Goal: Task Accomplishment & Management: Use online tool/utility

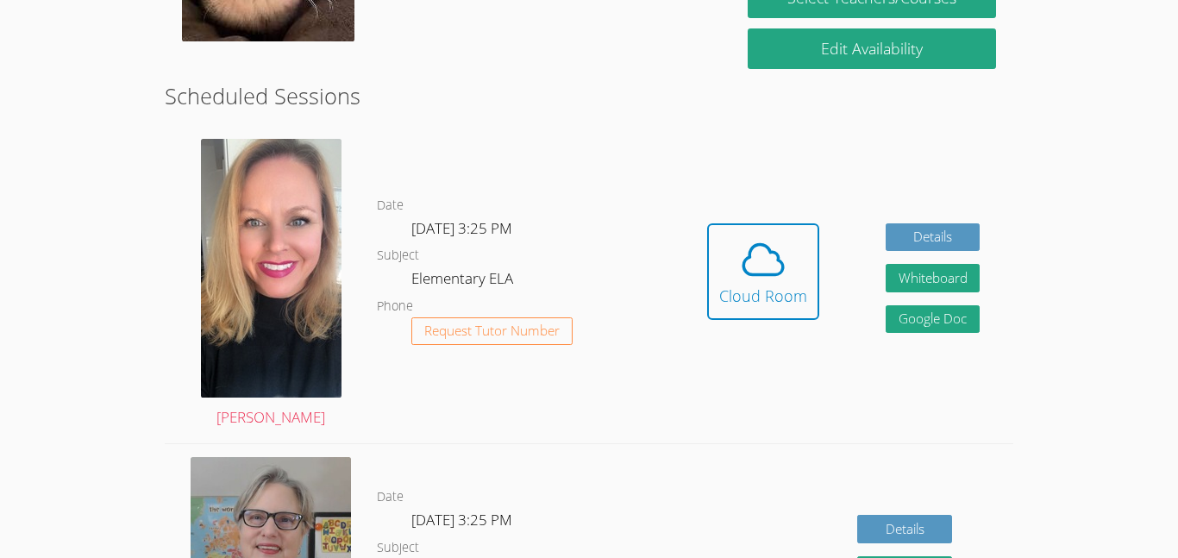
scroll to position [417, 0]
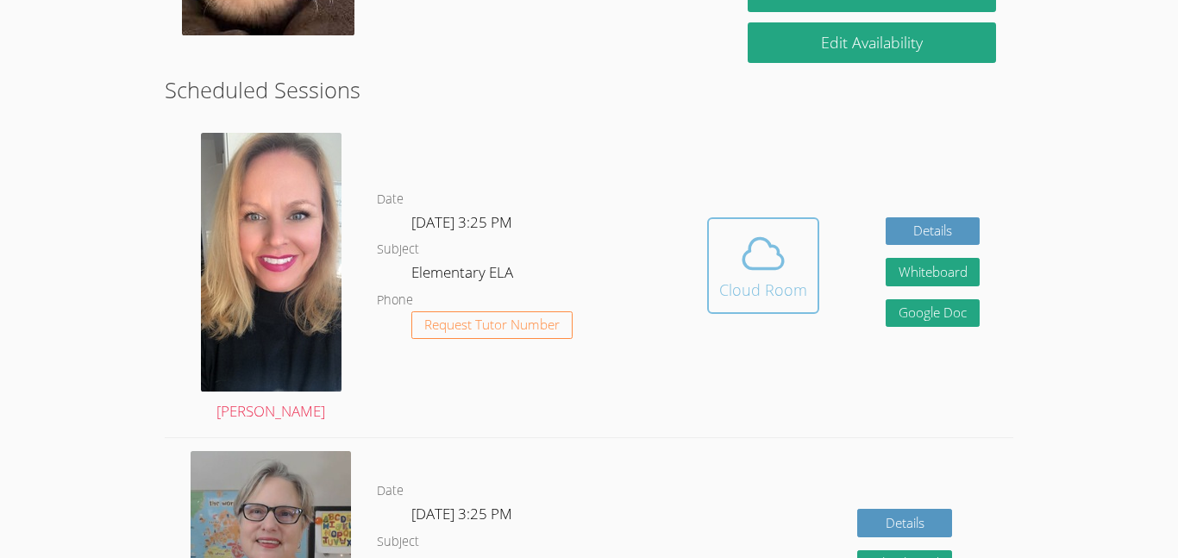
click at [793, 286] on div "Cloud Room" at bounding box center [763, 290] width 88 height 24
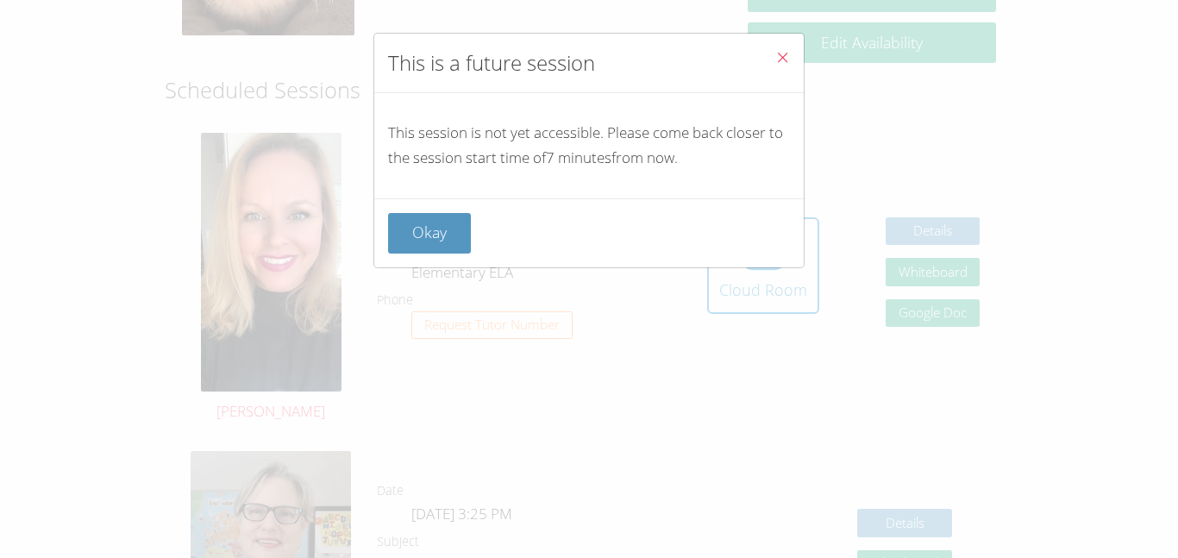
click at [780, 45] on button "Close" at bounding box center [782, 60] width 42 height 53
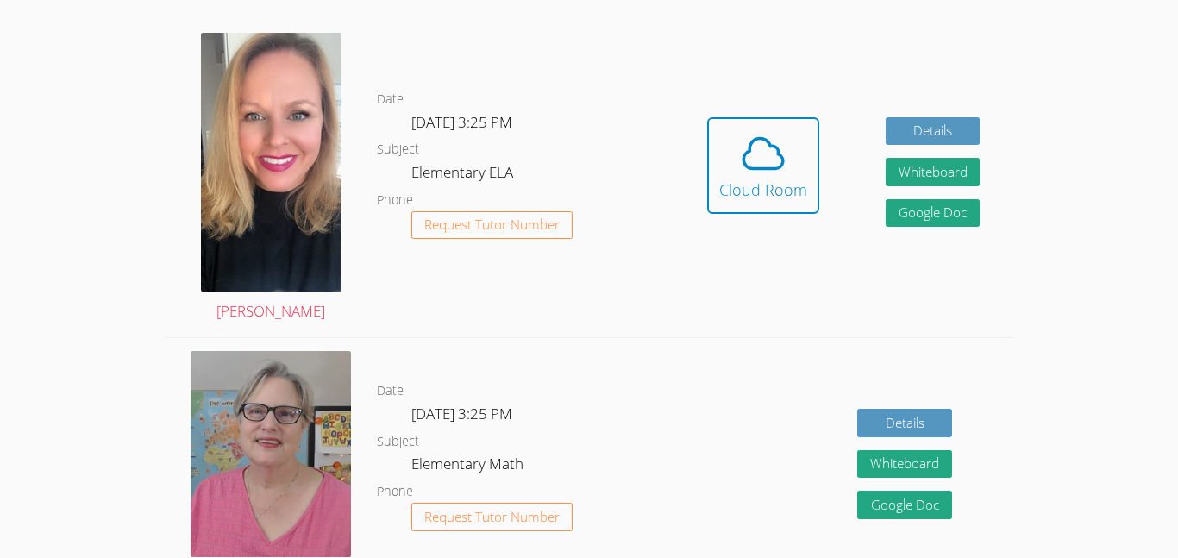
scroll to position [518, 0]
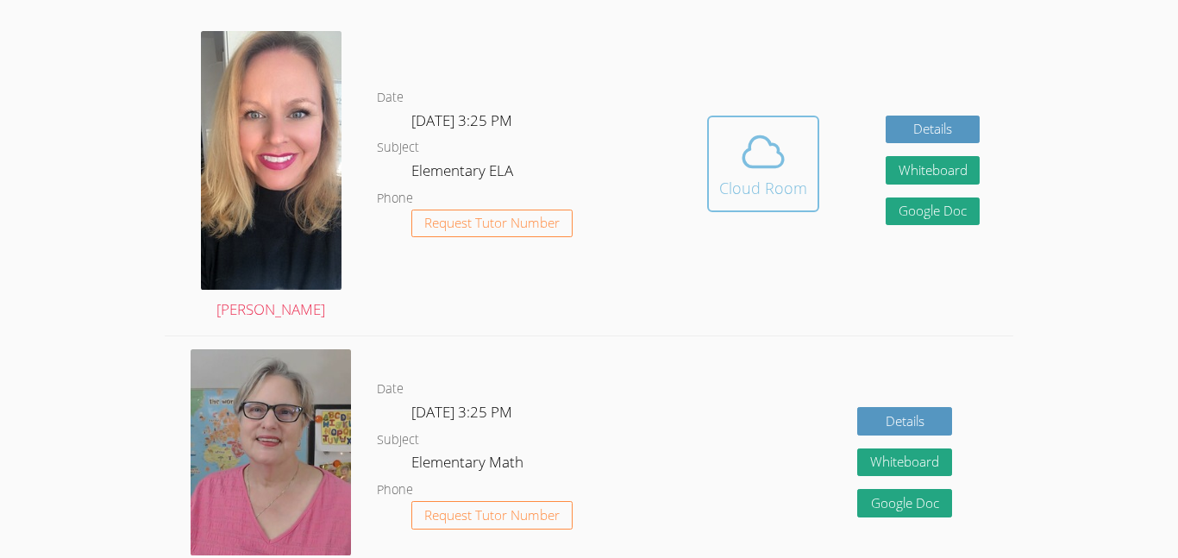
click at [711, 164] on button "Cloud Room" at bounding box center [763, 164] width 112 height 97
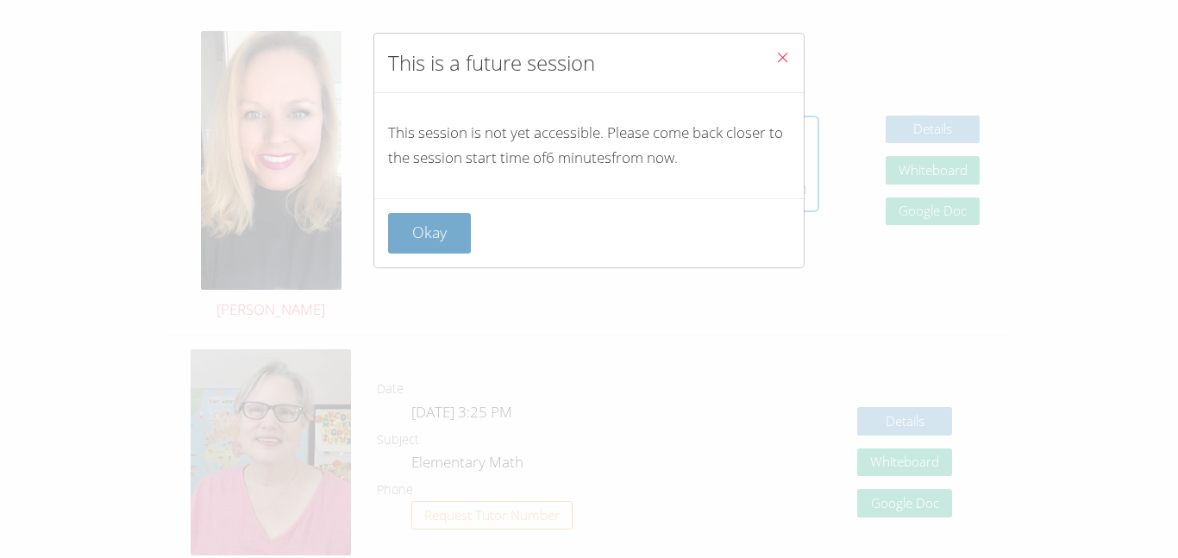
click at [441, 242] on button "Okay" at bounding box center [429, 233] width 83 height 41
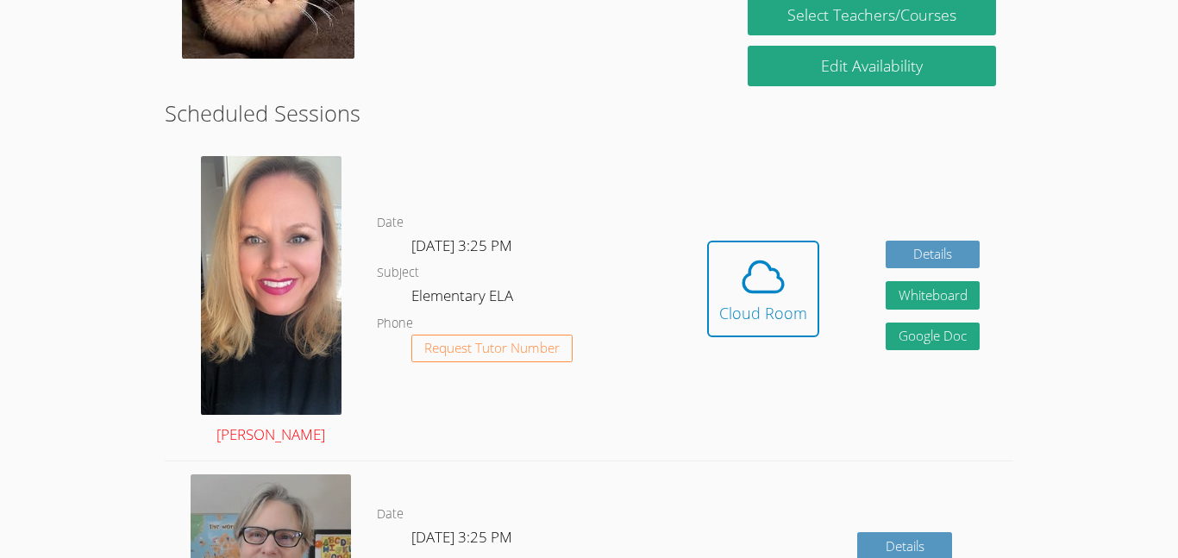
scroll to position [392, 0]
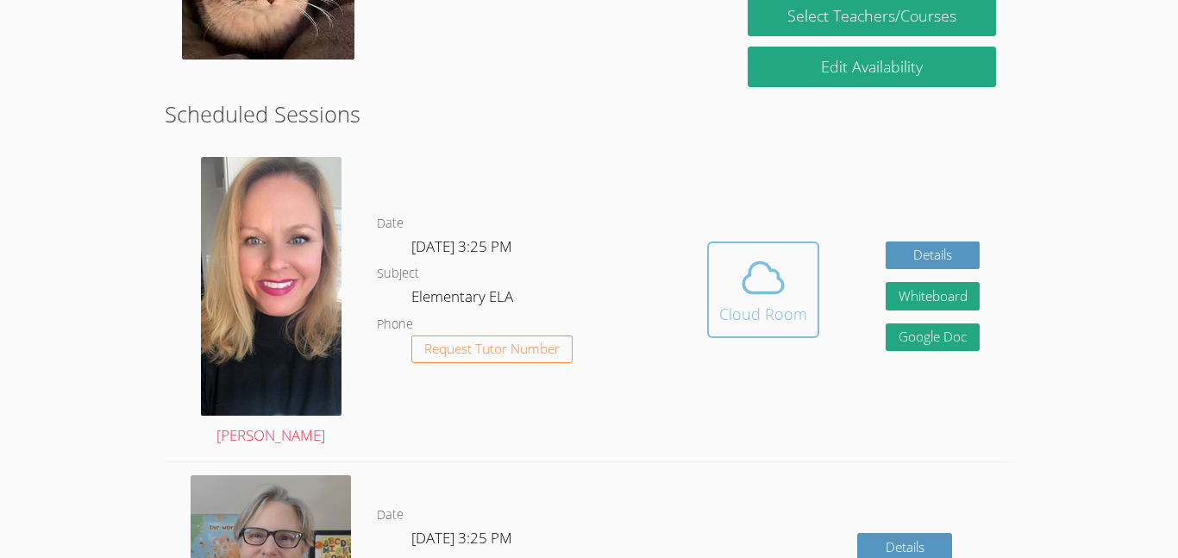
click at [781, 295] on icon at bounding box center [763, 278] width 48 height 48
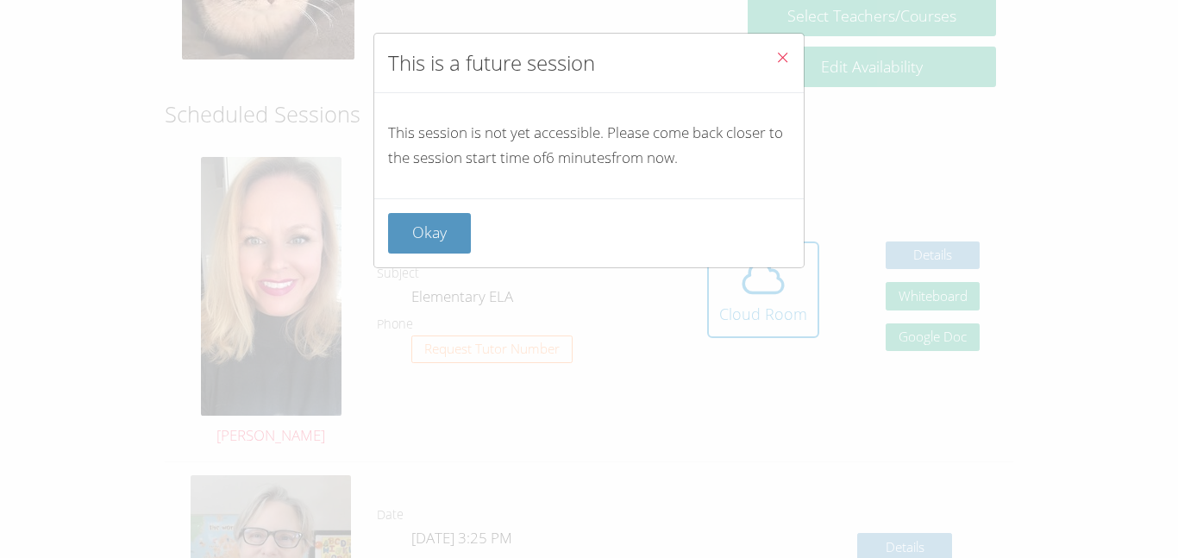
click at [771, 51] on button "Close" at bounding box center [782, 60] width 42 height 53
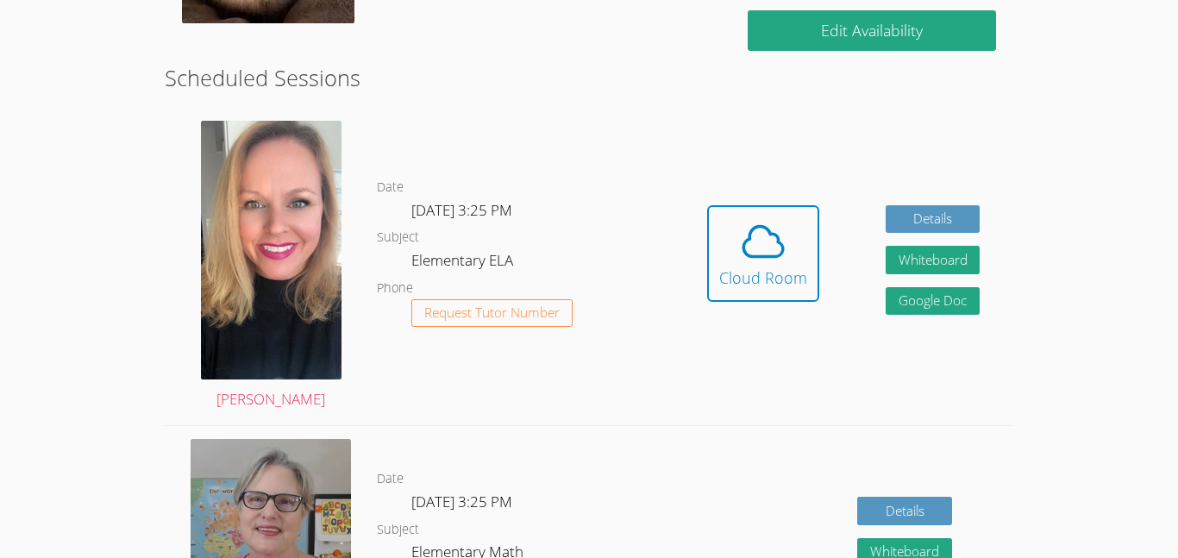
scroll to position [380, 0]
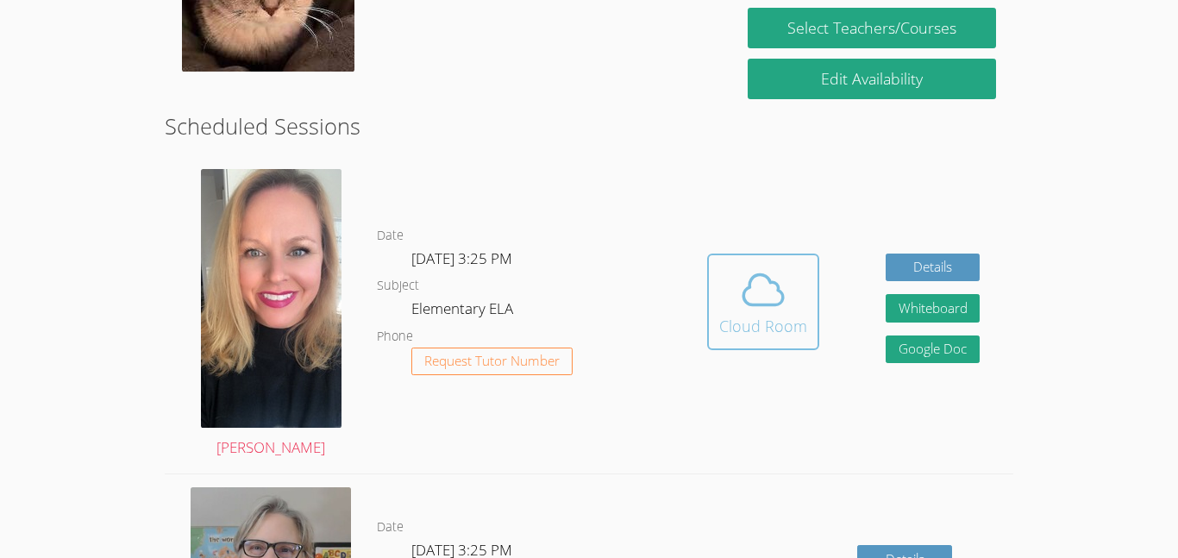
click at [723, 299] on span at bounding box center [763, 290] width 88 height 48
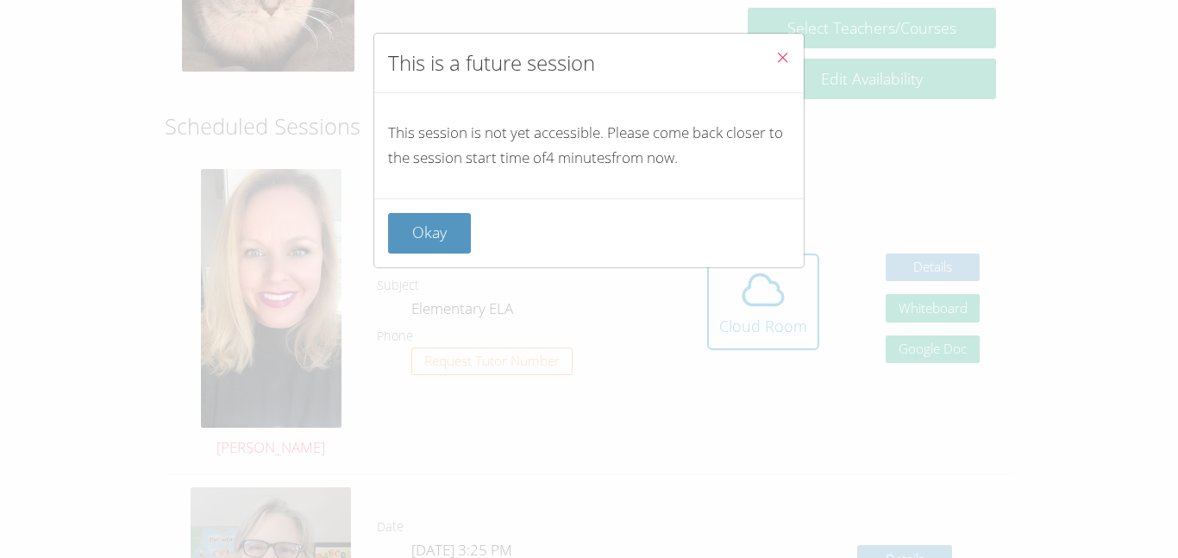
click at [775, 66] on span "Close" at bounding box center [782, 59] width 15 height 20
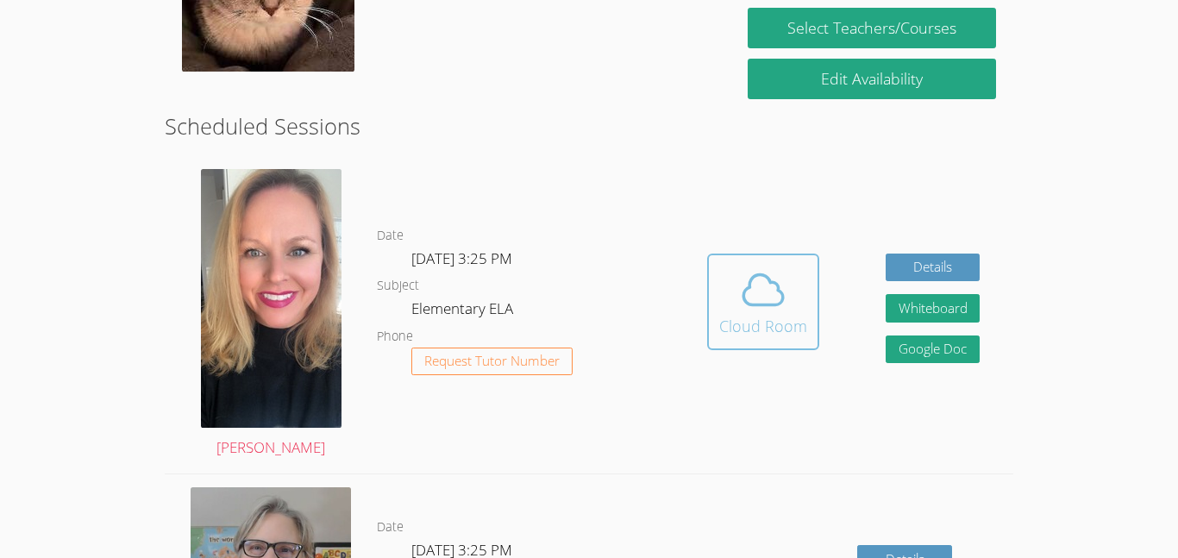
click at [757, 285] on icon at bounding box center [763, 290] width 48 height 48
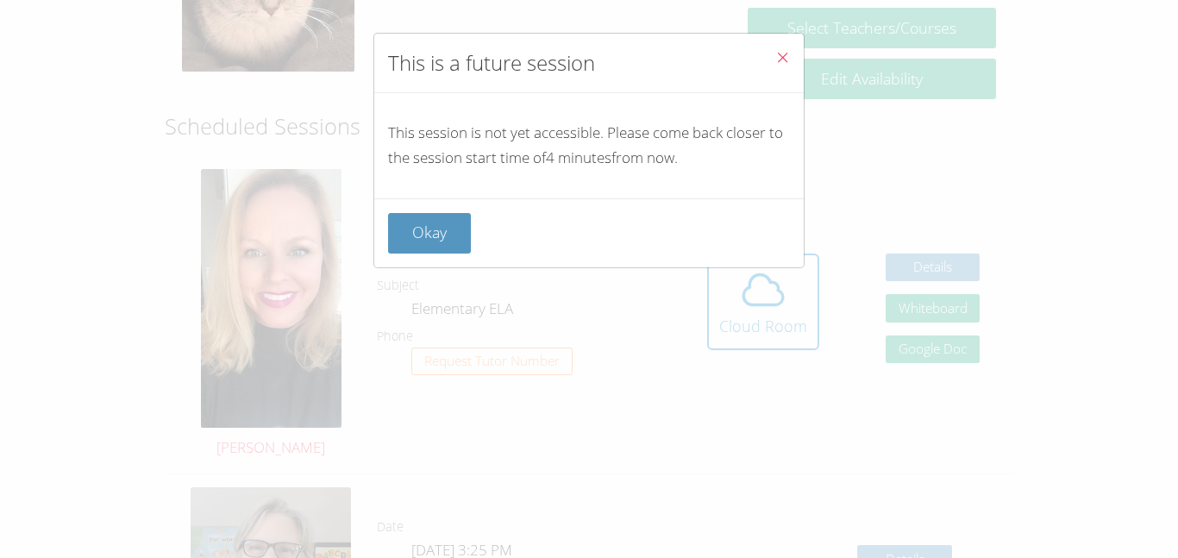
click at [775, 61] on icon "Close" at bounding box center [782, 57] width 15 height 15
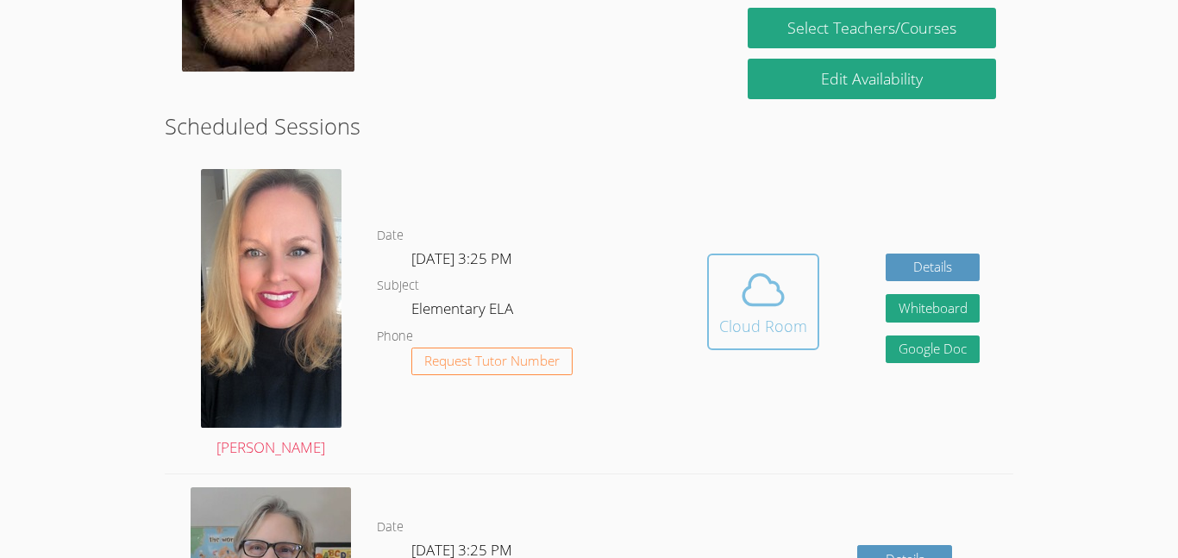
click at [735, 306] on span at bounding box center [763, 290] width 88 height 48
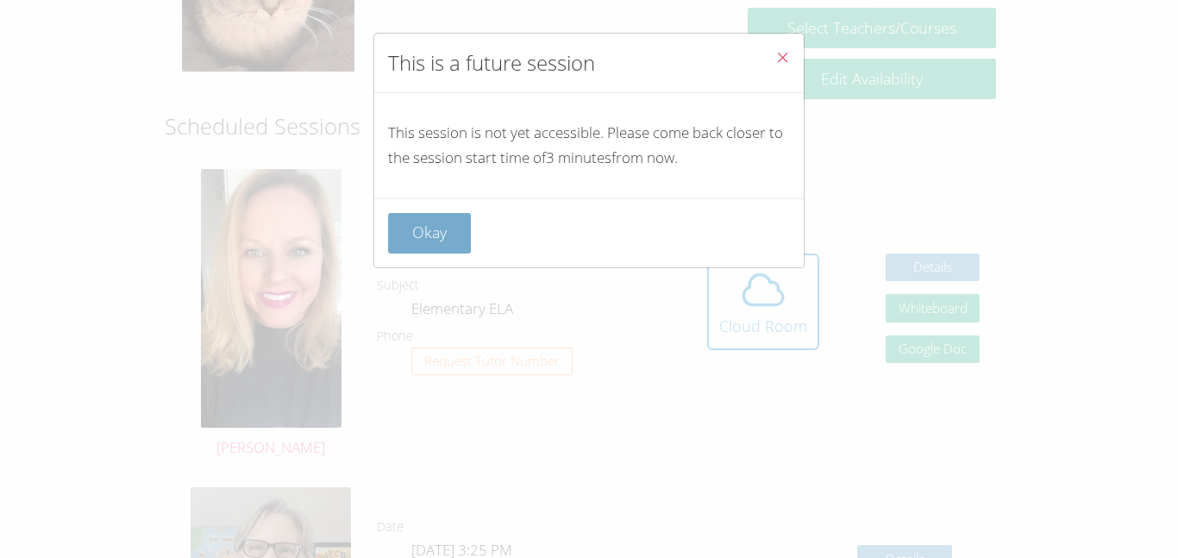
click at [433, 217] on button "Okay" at bounding box center [429, 233] width 83 height 41
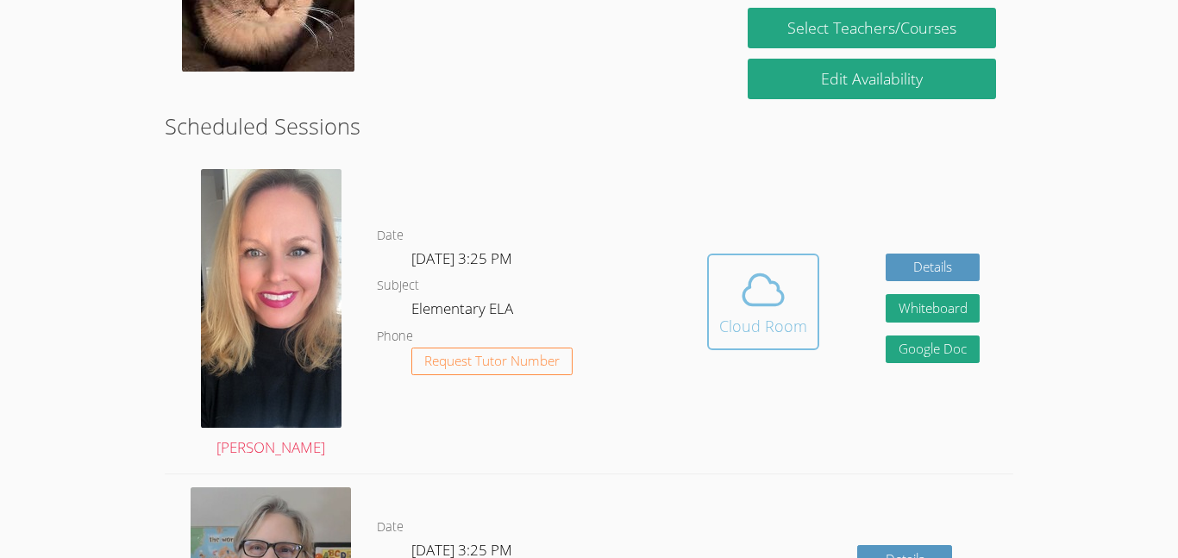
click at [708, 321] on button "Cloud Room" at bounding box center [763, 302] width 112 height 97
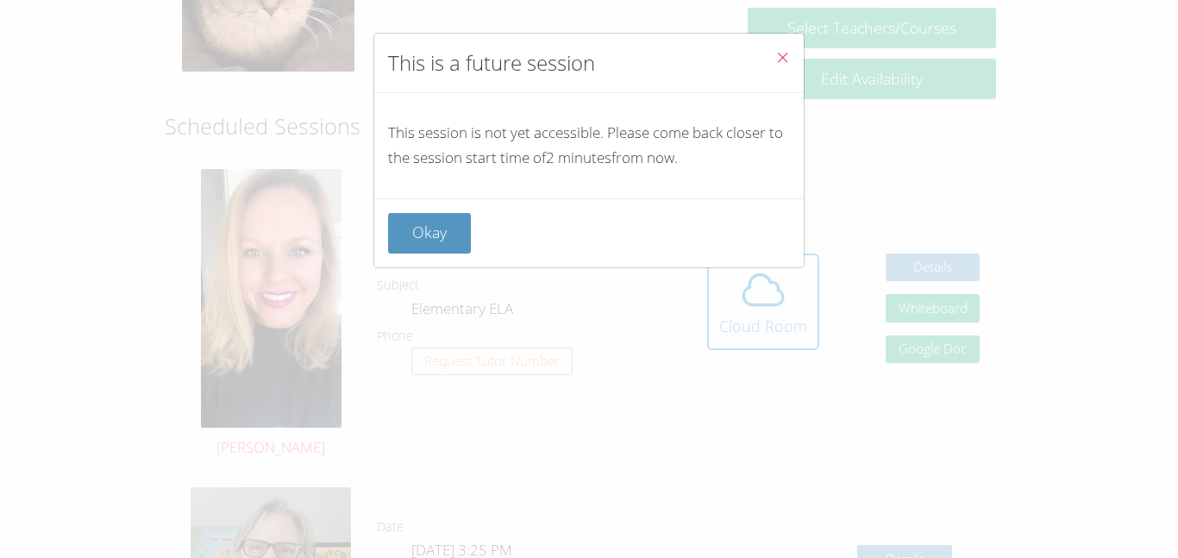
click at [802, 50] on button "Close" at bounding box center [782, 60] width 42 height 53
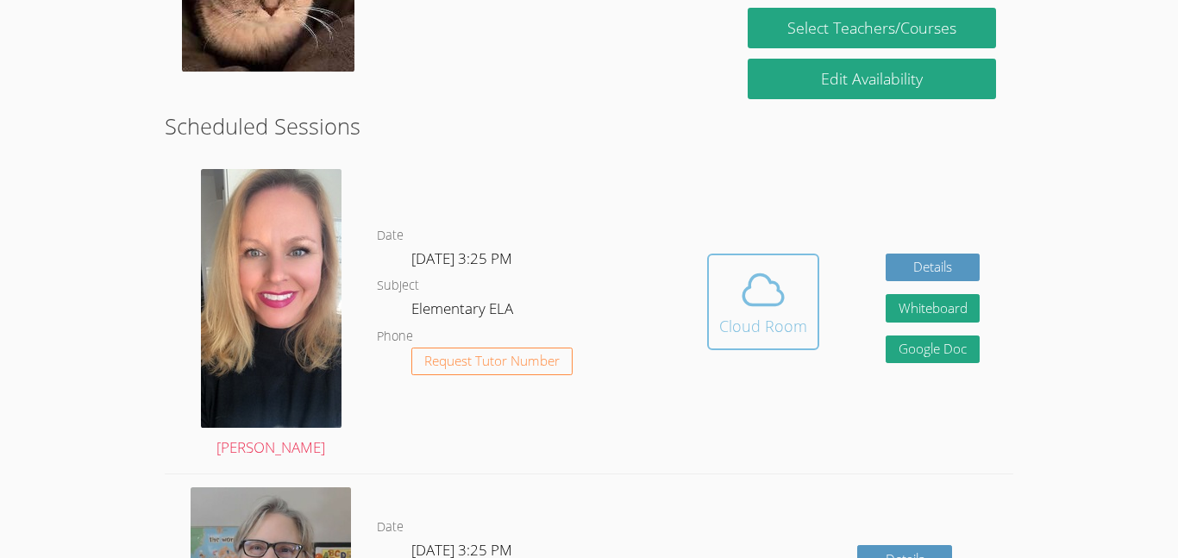
click at [769, 304] on icon at bounding box center [763, 289] width 40 height 30
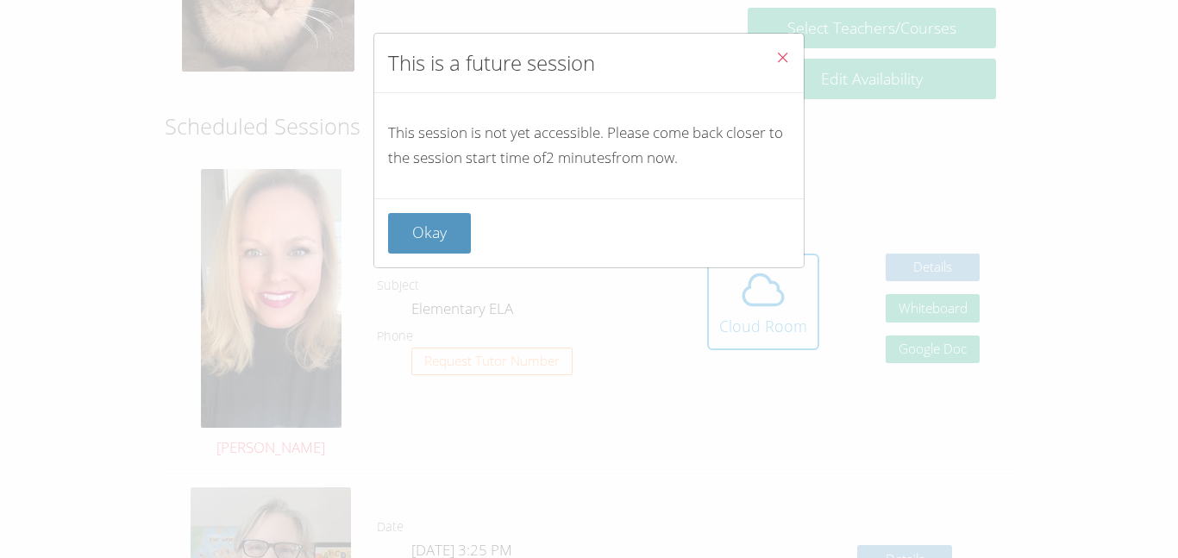
click at [791, 58] on button "Close" at bounding box center [782, 60] width 42 height 53
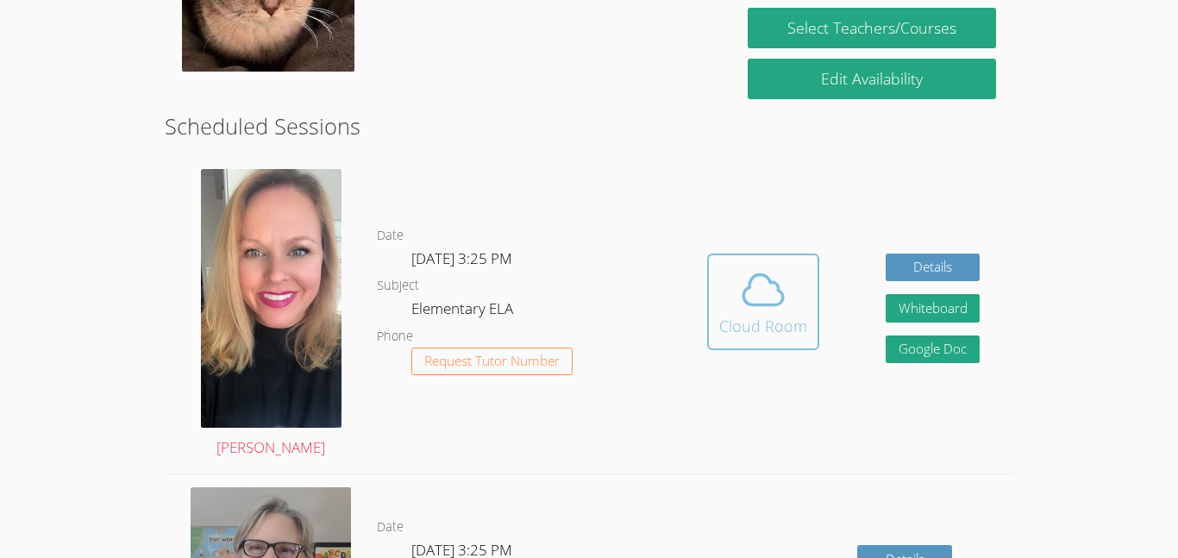
click at [763, 286] on icon at bounding box center [763, 290] width 48 height 48
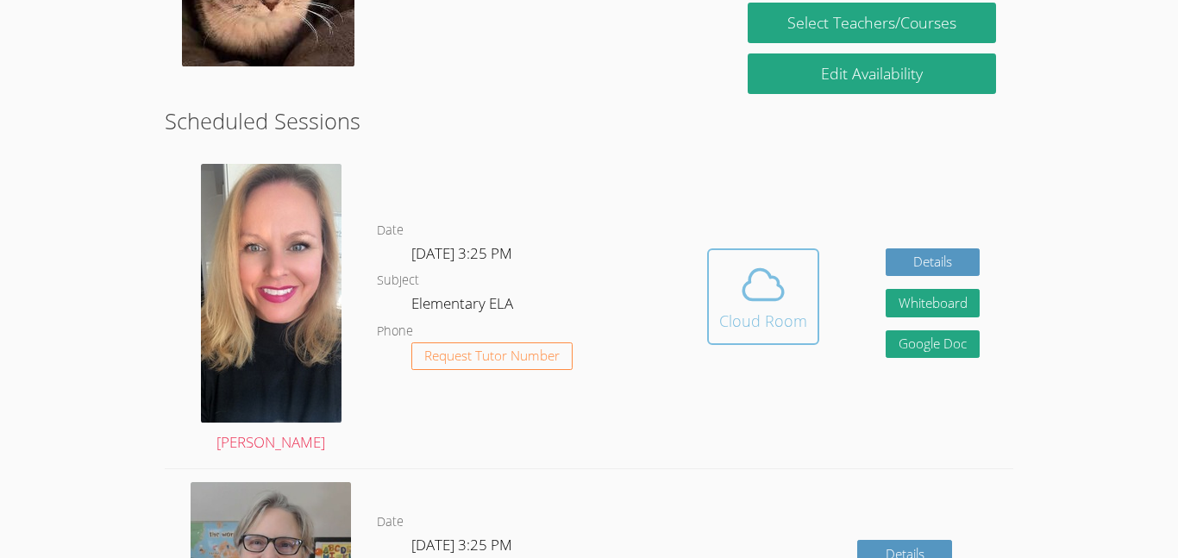
click at [767, 332] on div "Cloud Room" at bounding box center [763, 321] width 88 height 24
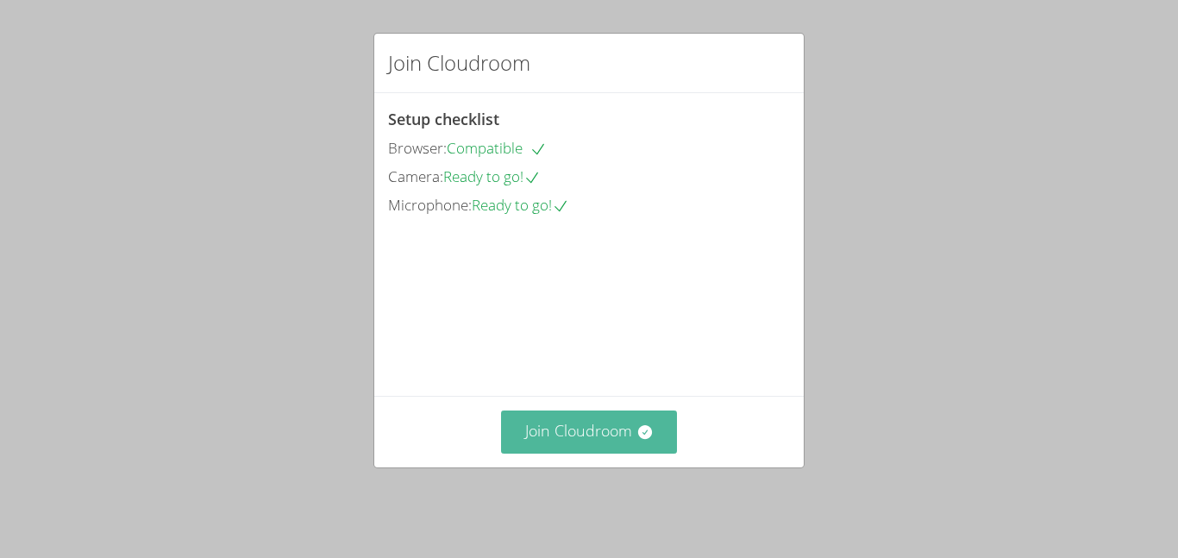
click at [611, 447] on button "Join Cloudroom" at bounding box center [589, 431] width 177 height 42
click at [608, 453] on button "Join Cloudroom" at bounding box center [589, 431] width 177 height 42
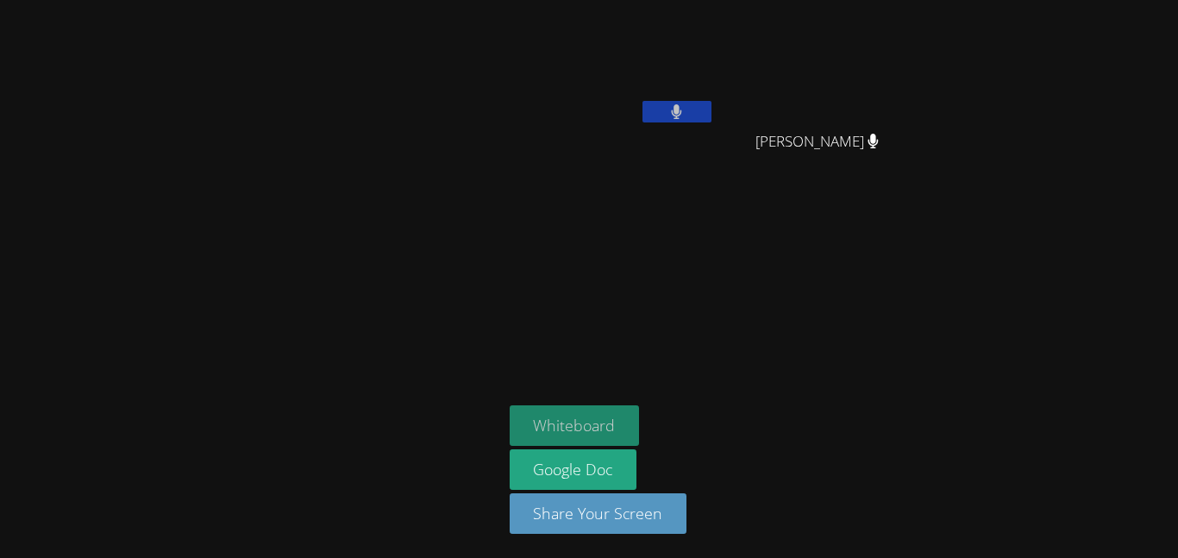
click at [564, 412] on button "Whiteboard" at bounding box center [575, 425] width 130 height 41
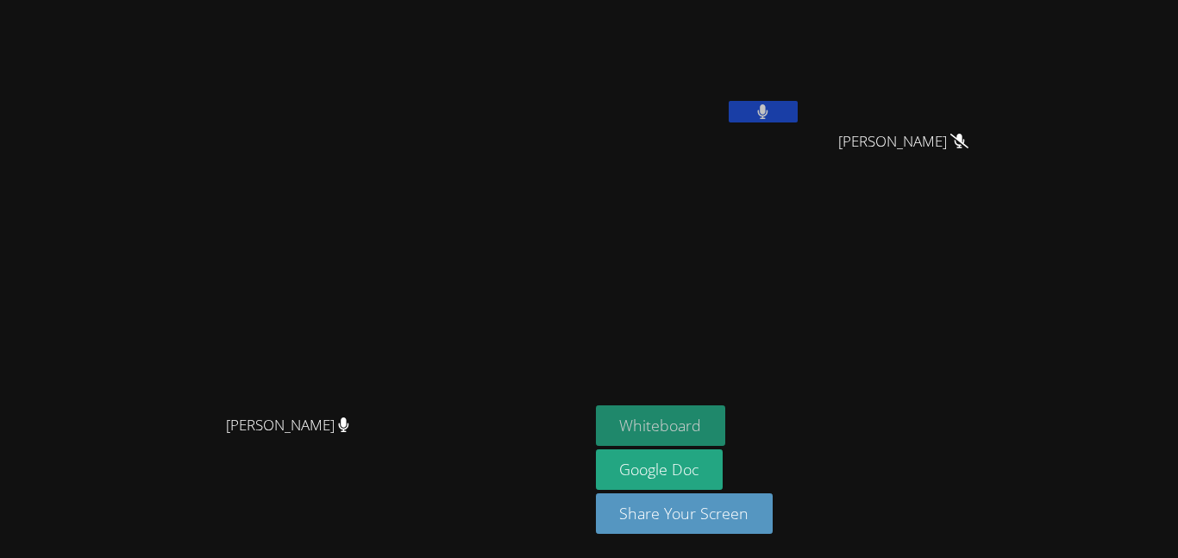
click at [726, 415] on button "Whiteboard" at bounding box center [661, 425] width 130 height 41
click at [798, 105] on button at bounding box center [763, 112] width 69 height 22
click at [798, 101] on button at bounding box center [763, 112] width 69 height 22
click at [798, 112] on button at bounding box center [763, 112] width 69 height 22
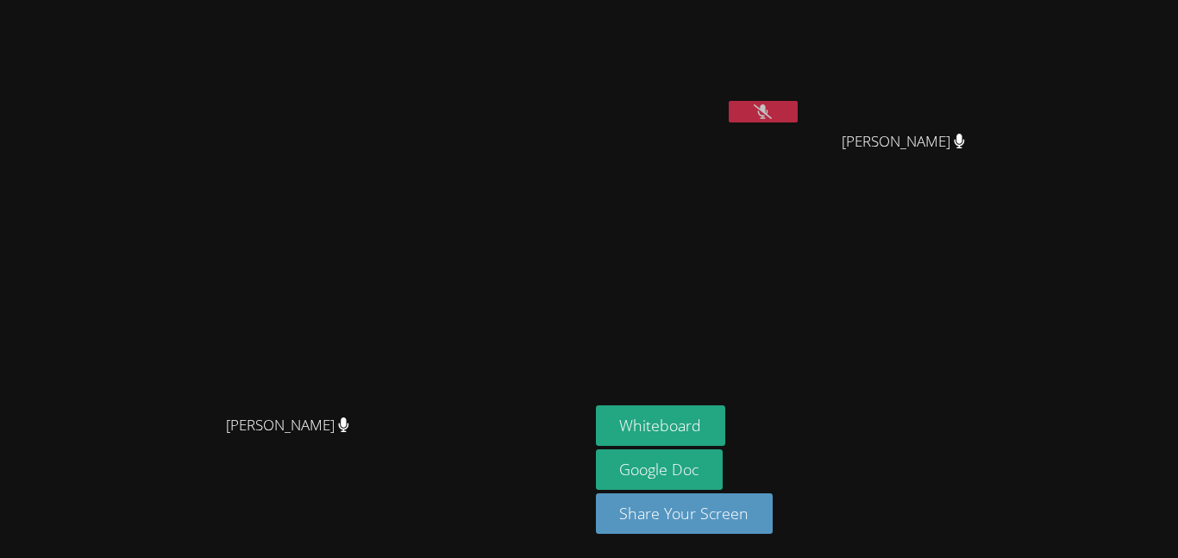
click at [772, 115] on icon at bounding box center [763, 111] width 18 height 15
